Goal: Find specific page/section

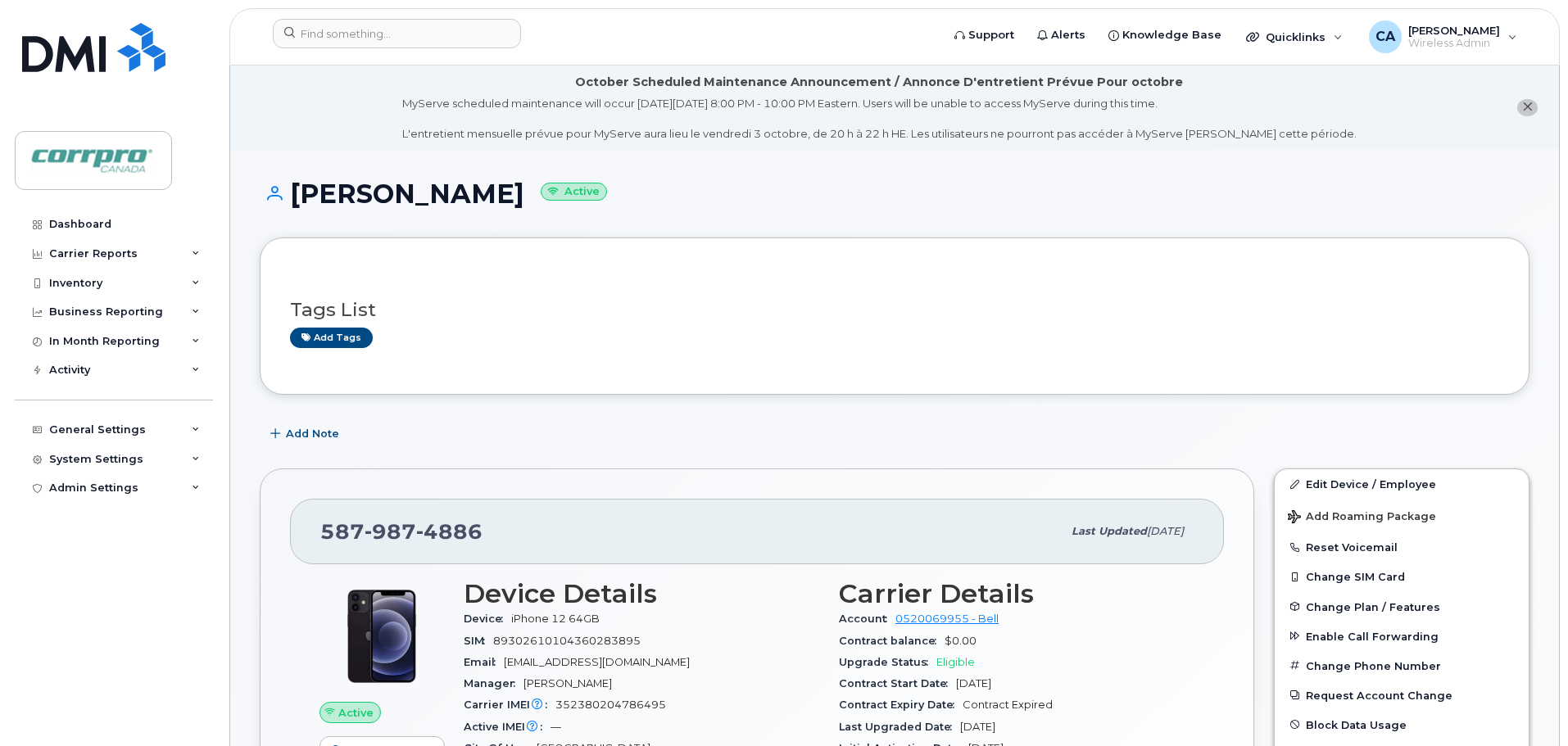
scroll to position [246, 0]
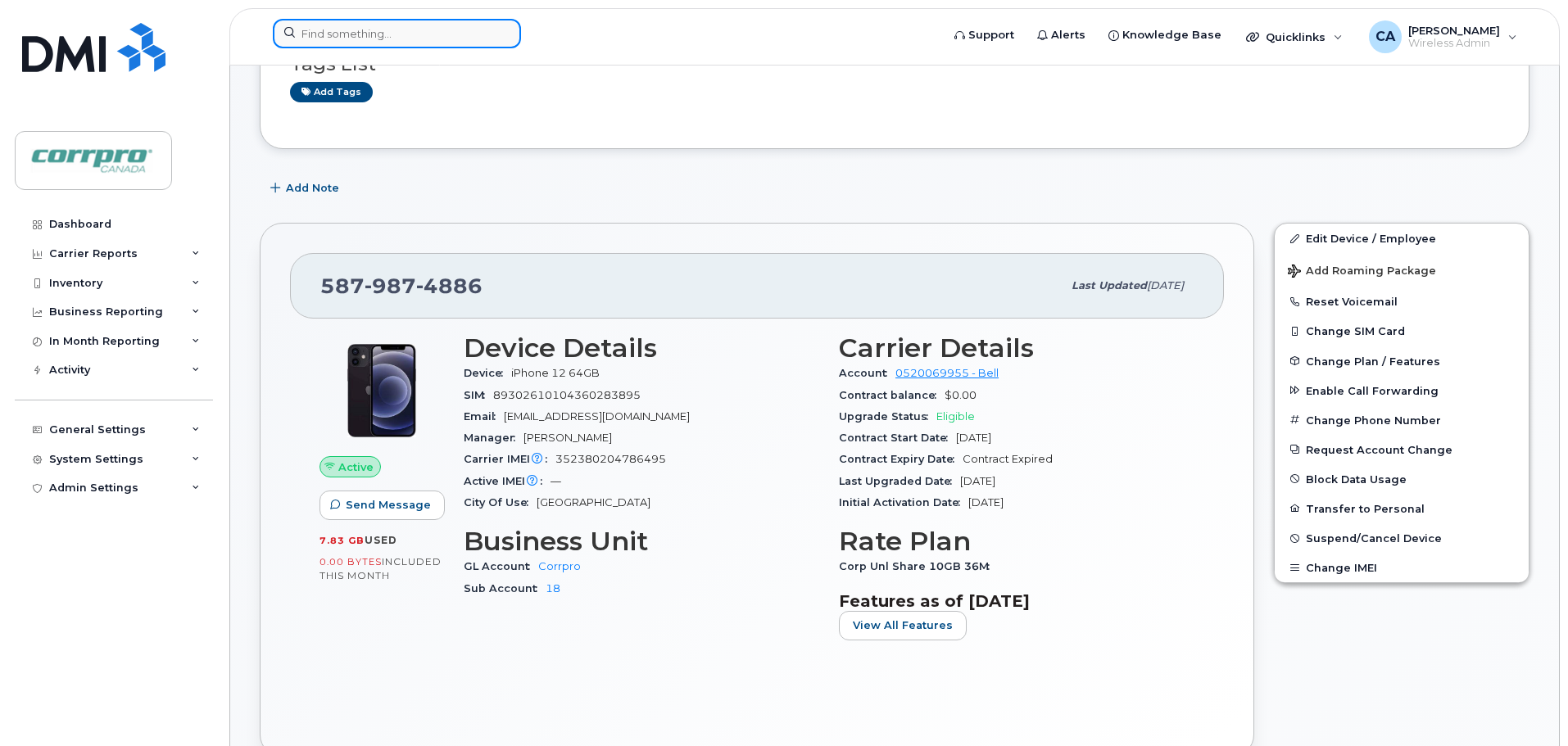
click at [310, 34] on input at bounding box center [396, 33] width 248 height 29
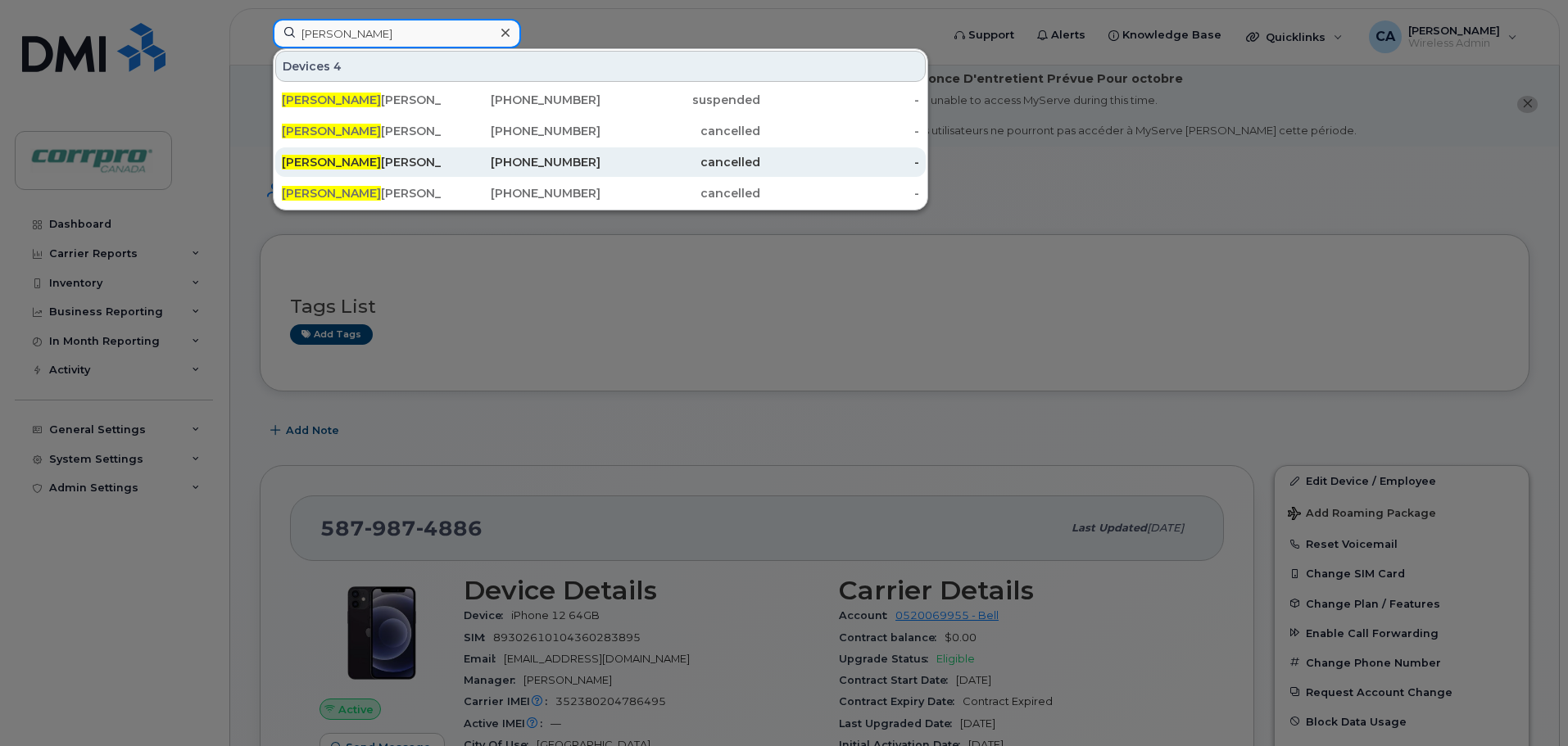
scroll to position [0, 0]
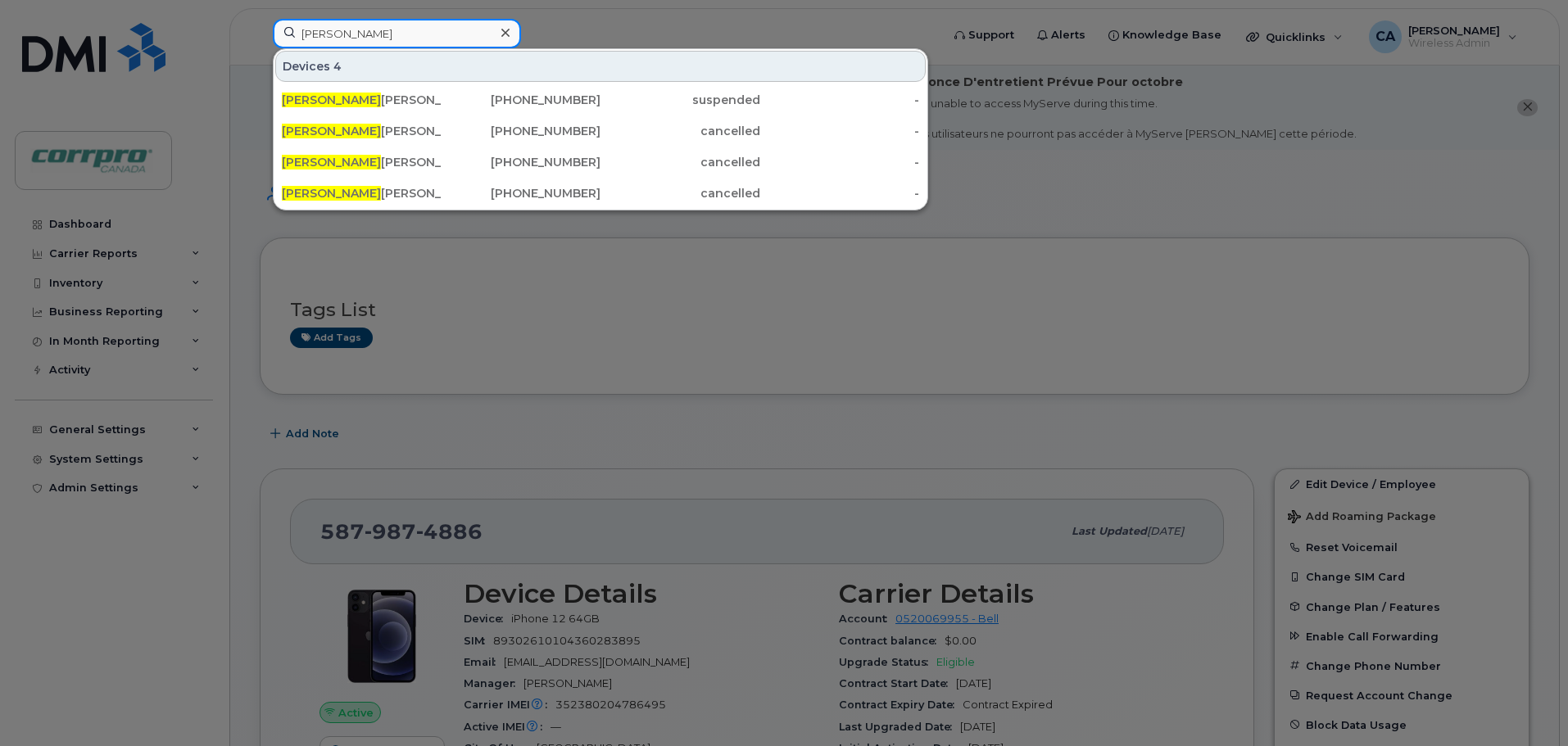
type input "Yves"
click at [1022, 222] on div at bounding box center [784, 373] width 1568 height 746
click at [330, 37] on input "Yves" at bounding box center [396, 33] width 248 height 29
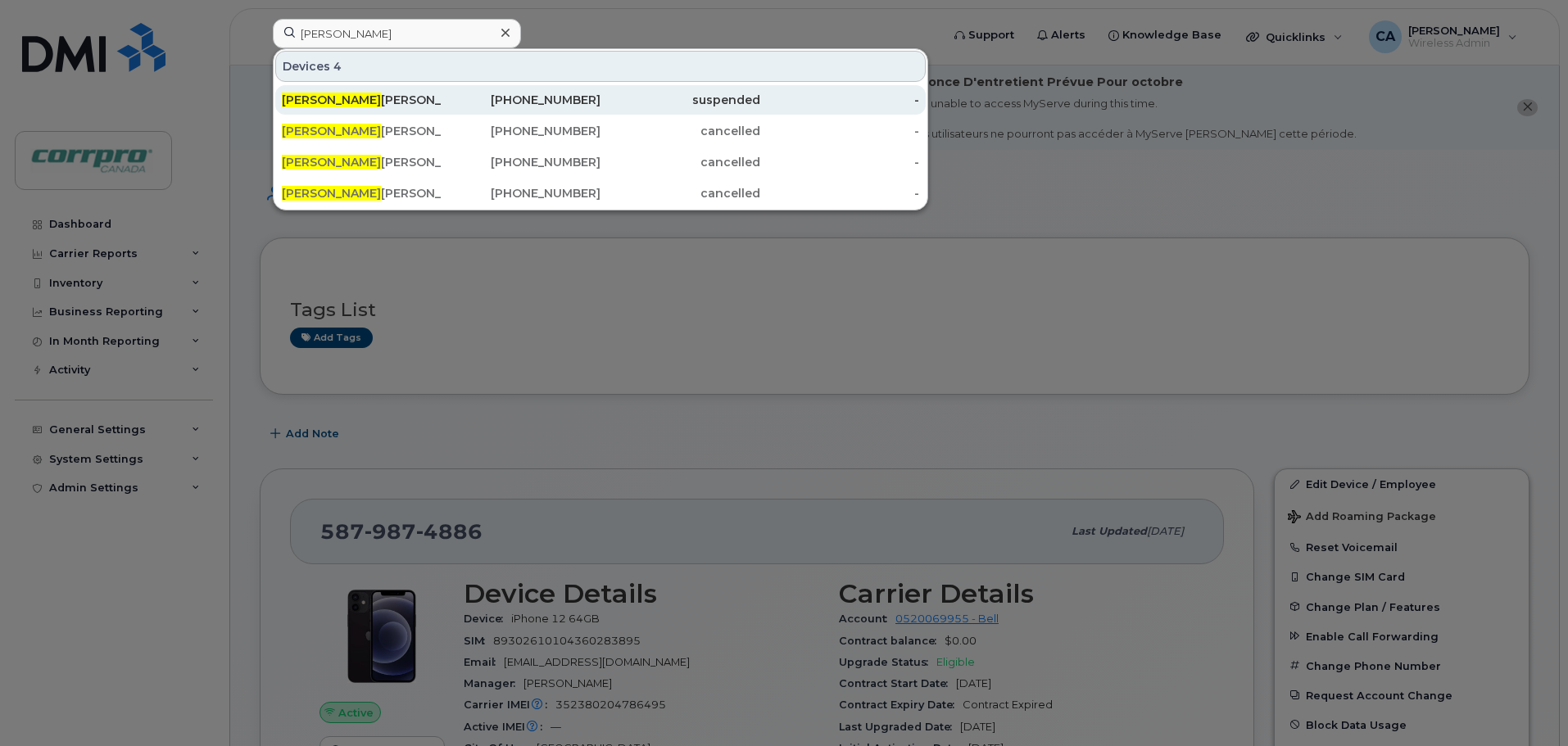
click at [371, 97] on div "Yves Girouard" at bounding box center [361, 100] width 160 height 16
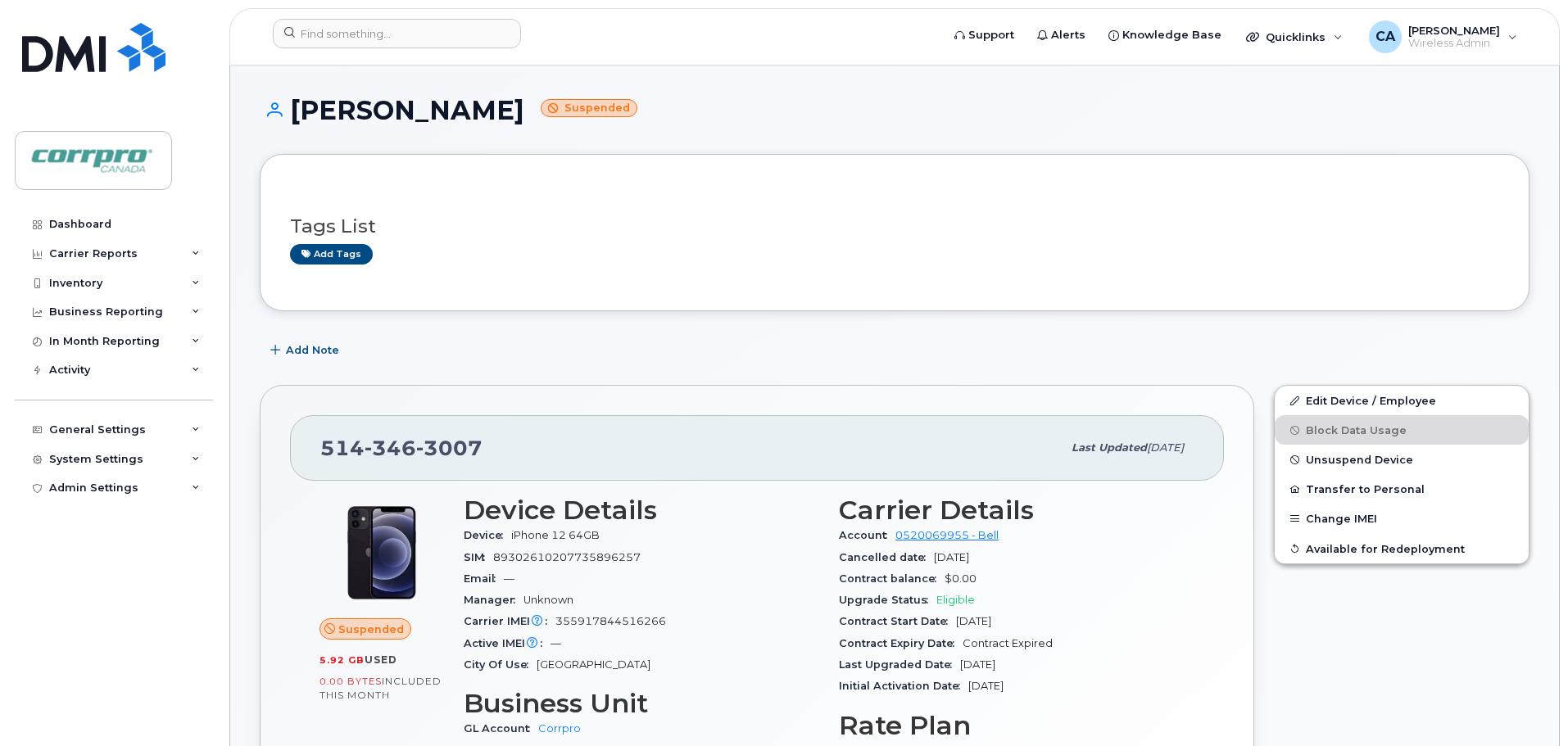
scroll to position [82, 0]
